Goal: Information Seeking & Learning: Find specific page/section

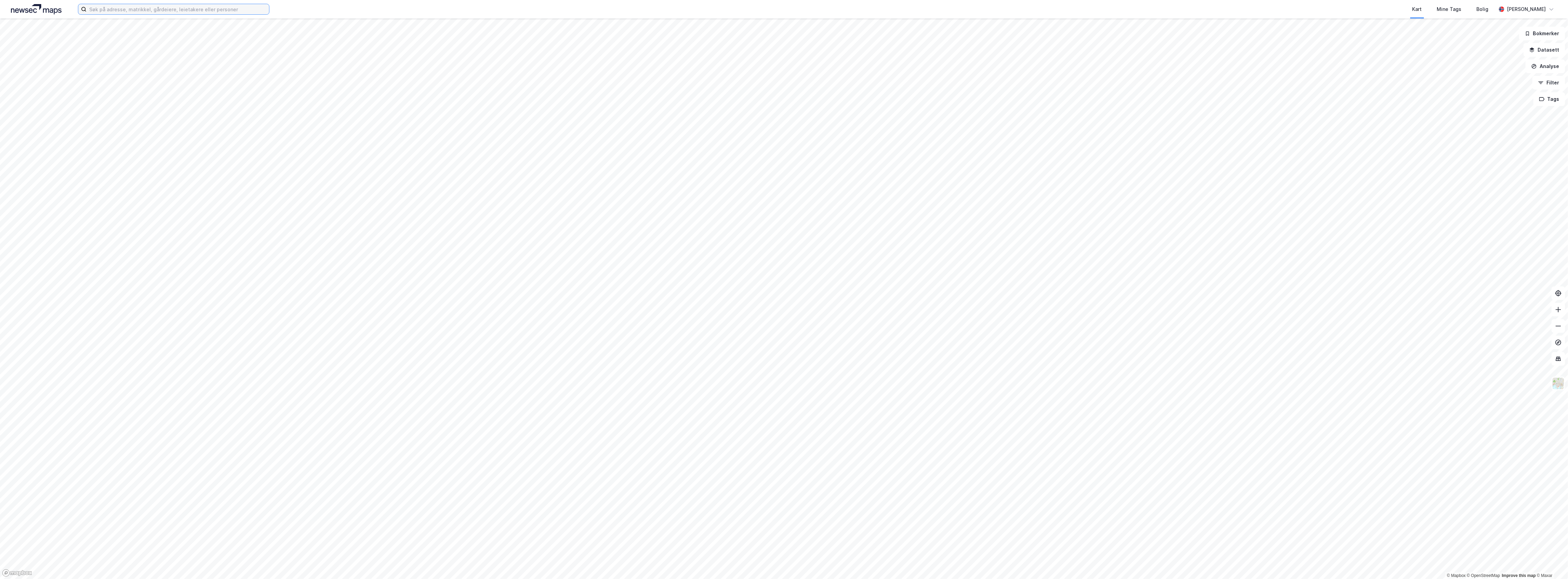
click at [163, 6] on input at bounding box center [178, 9] width 182 height 11
paste input "[STREET_ADDRESS]"
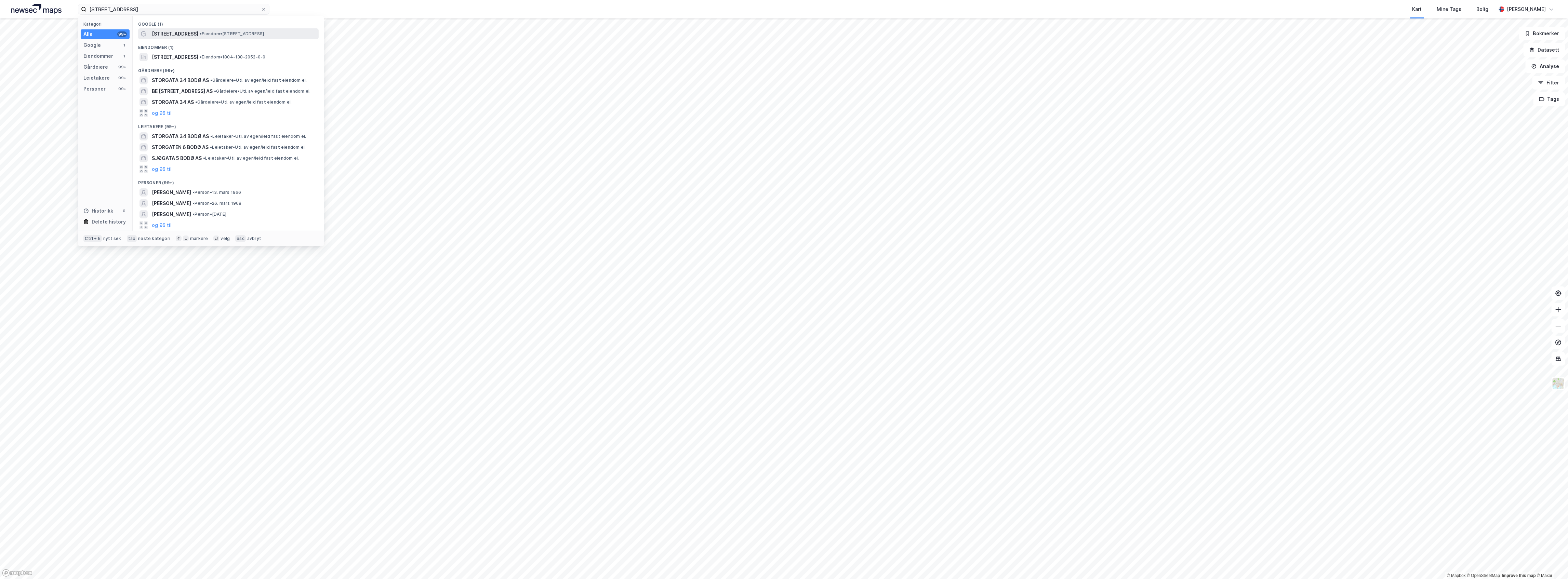
click at [227, 35] on span "• Eiendom • [STREET_ADDRESS]" at bounding box center [231, 33] width 64 height 6
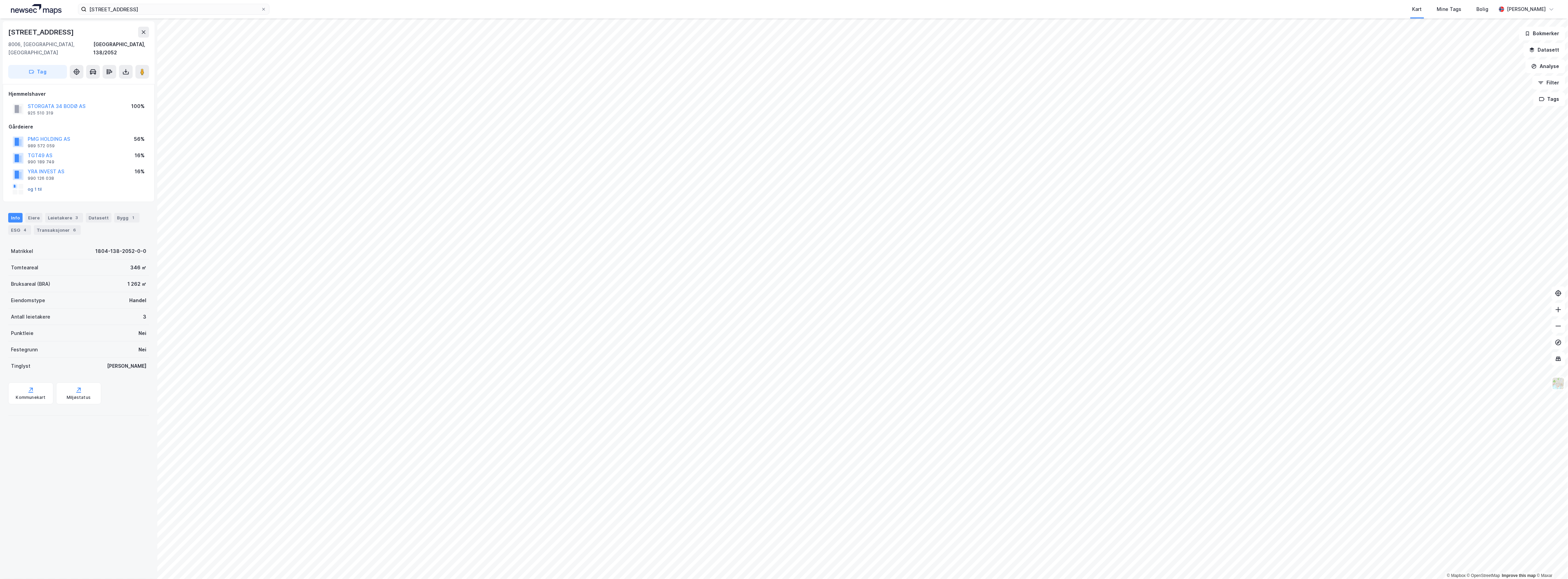
click at [0, 0] on button "og 1 til" at bounding box center [0, 0] width 0 height 0
click at [34, 296] on icon at bounding box center [36, 299] width 6 height 6
click at [45, 344] on icon at bounding box center [44, 345] width 2 height 4
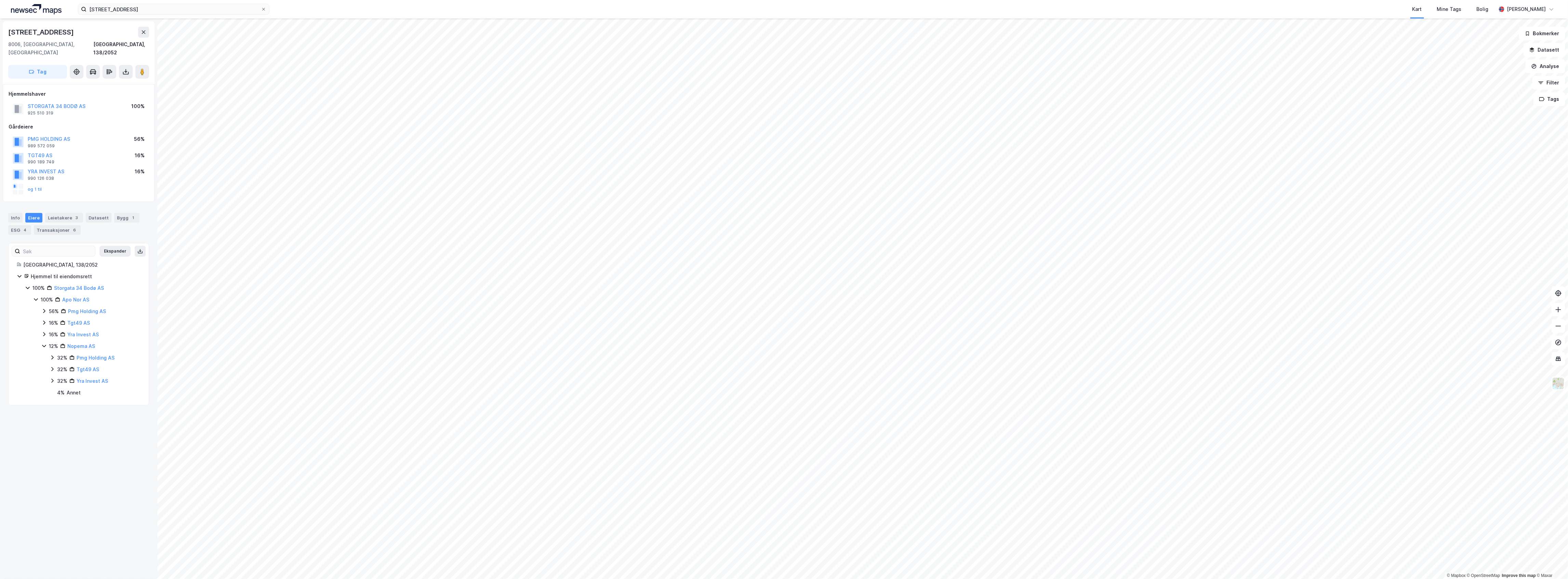
click at [42, 331] on icon at bounding box center [44, 334] width 6 height 6
click at [42, 320] on icon at bounding box center [44, 322] width 6 height 6
click at [42, 309] on icon at bounding box center [44, 311] width 6 height 6
click at [50, 429] on icon at bounding box center [52, 432] width 6 height 6
click at [50, 417] on icon at bounding box center [52, 419] width 6 height 6
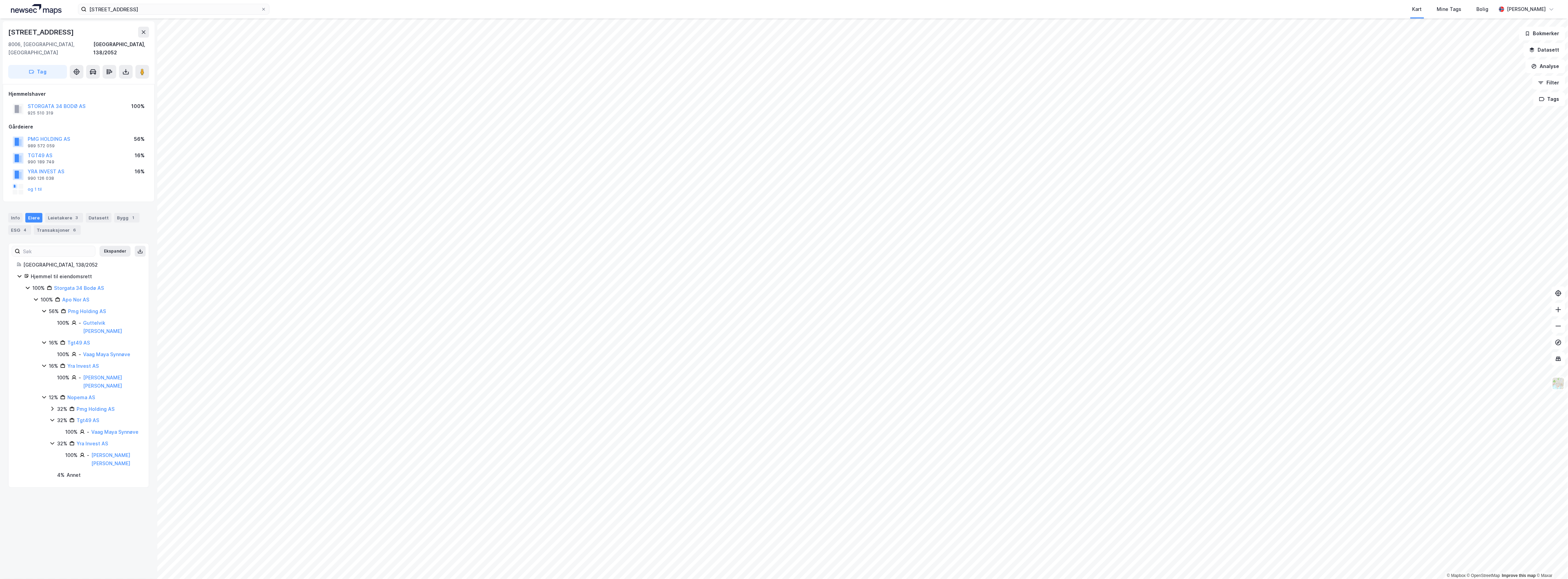
click at [51, 406] on icon at bounding box center [52, 409] width 6 height 6
click at [51, 226] on div "Transaksjoner 6" at bounding box center [57, 230] width 46 height 10
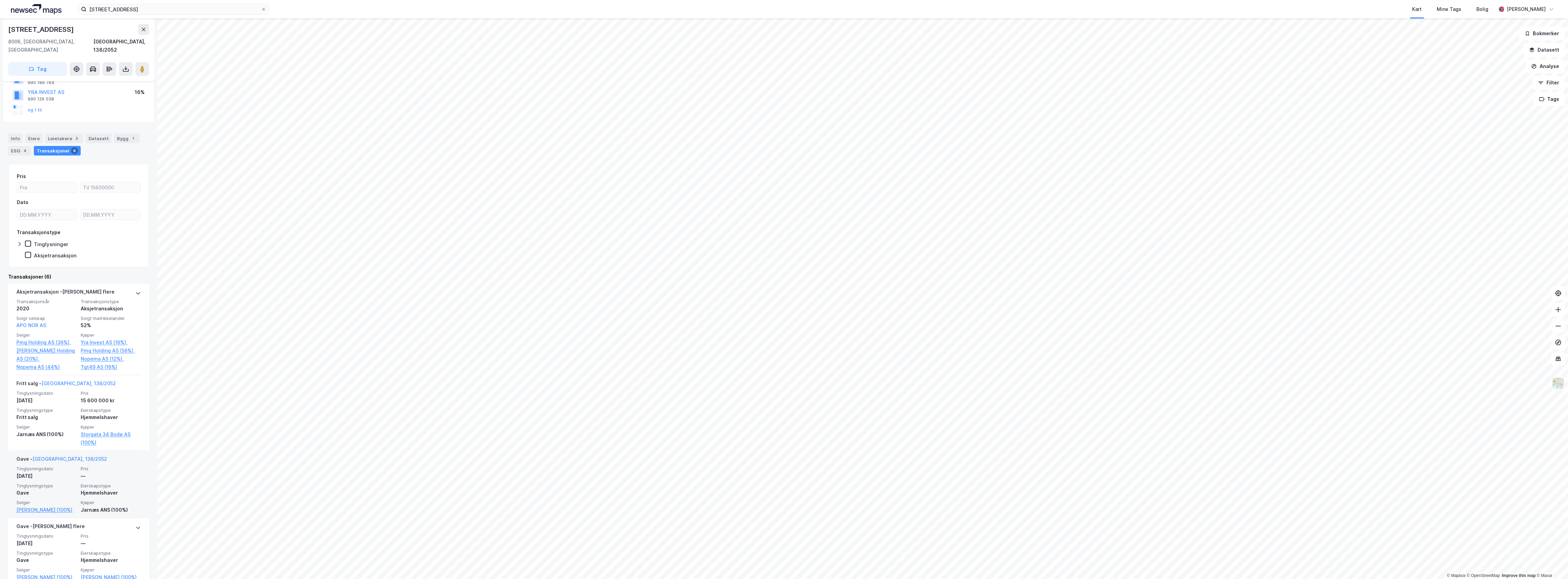
scroll to position [91, 0]
click at [32, 494] on link "[PERSON_NAME] (100%)" at bounding box center [46, 498] width 60 height 8
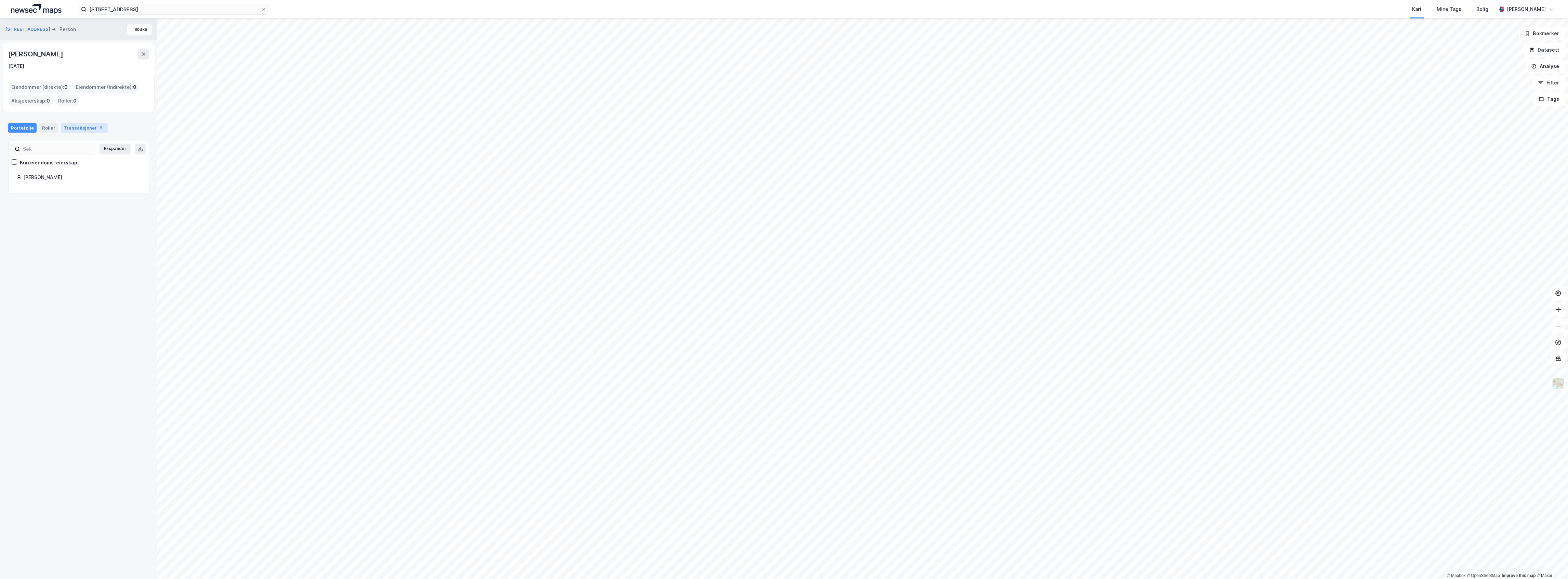
click at [67, 130] on div "Transaksjoner 5" at bounding box center [84, 128] width 46 height 10
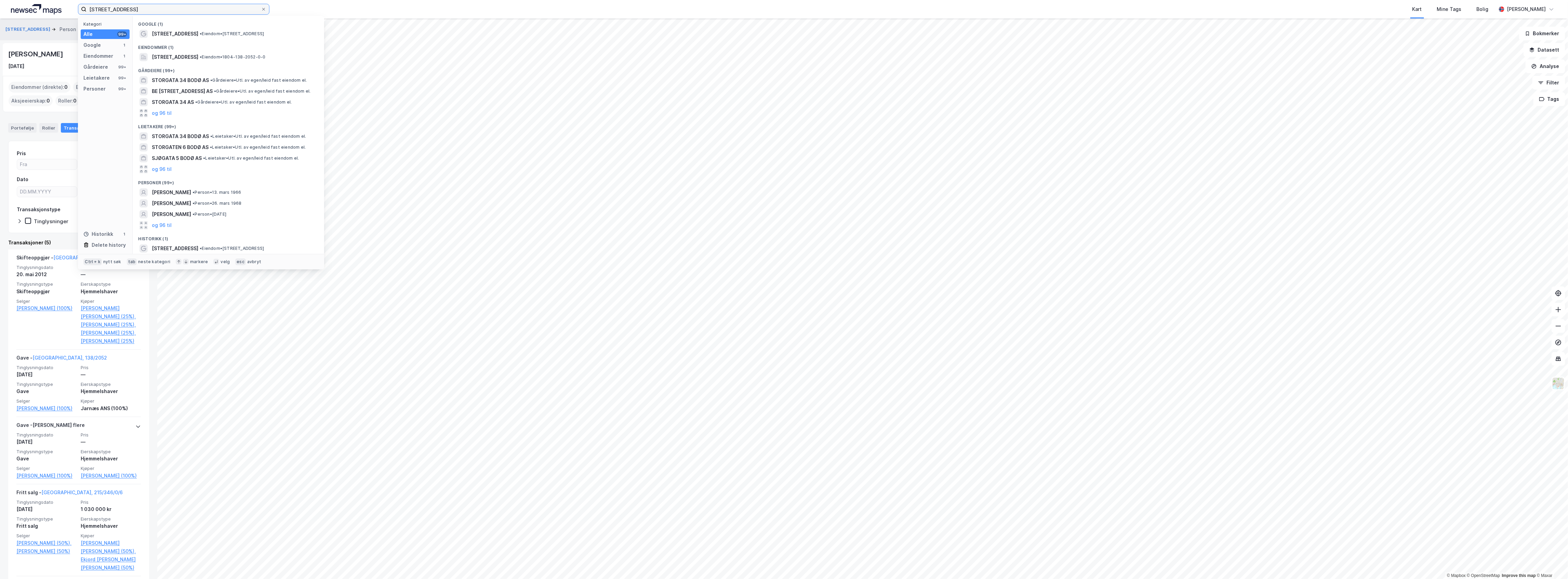
click at [177, 6] on input "[STREET_ADDRESS]" at bounding box center [173, 9] width 174 height 11
paste input "[PERSON_NAME]"
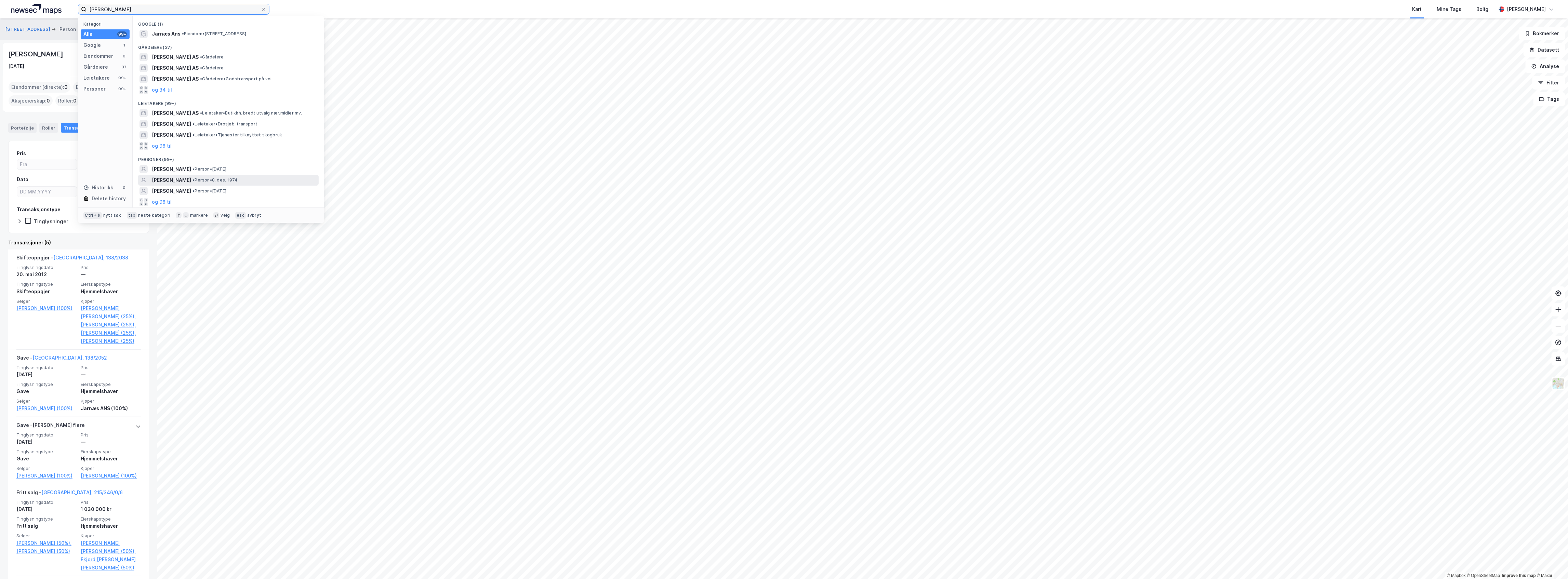
type input "[PERSON_NAME]"
click at [257, 181] on div "[PERSON_NAME] • Person • 8. des. 1974" at bounding box center [234, 180] width 165 height 8
